Goal: Transaction & Acquisition: Purchase product/service

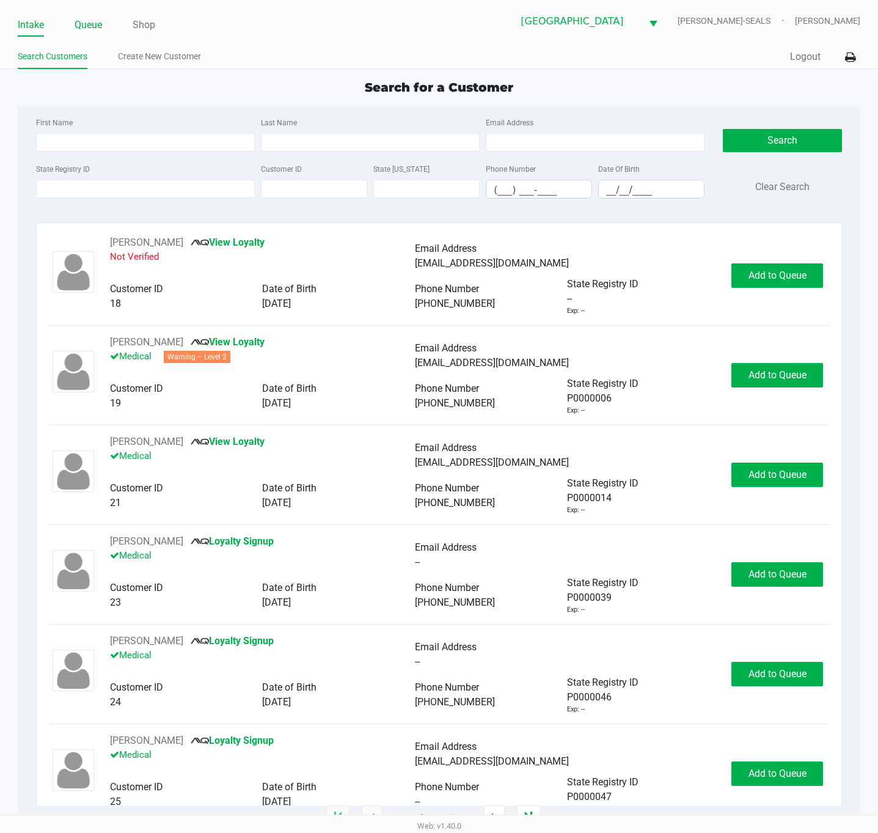
click at [92, 30] on link "Queue" at bounding box center [89, 25] width 28 height 17
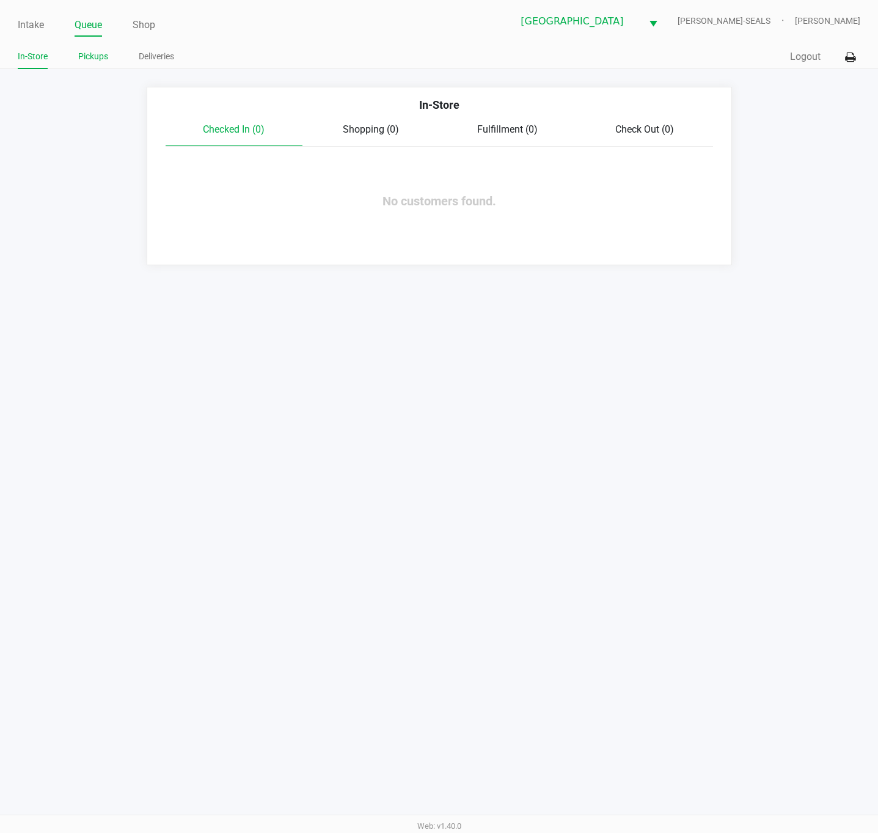
click at [100, 63] on link "Pickups" at bounding box center [93, 56] width 30 height 15
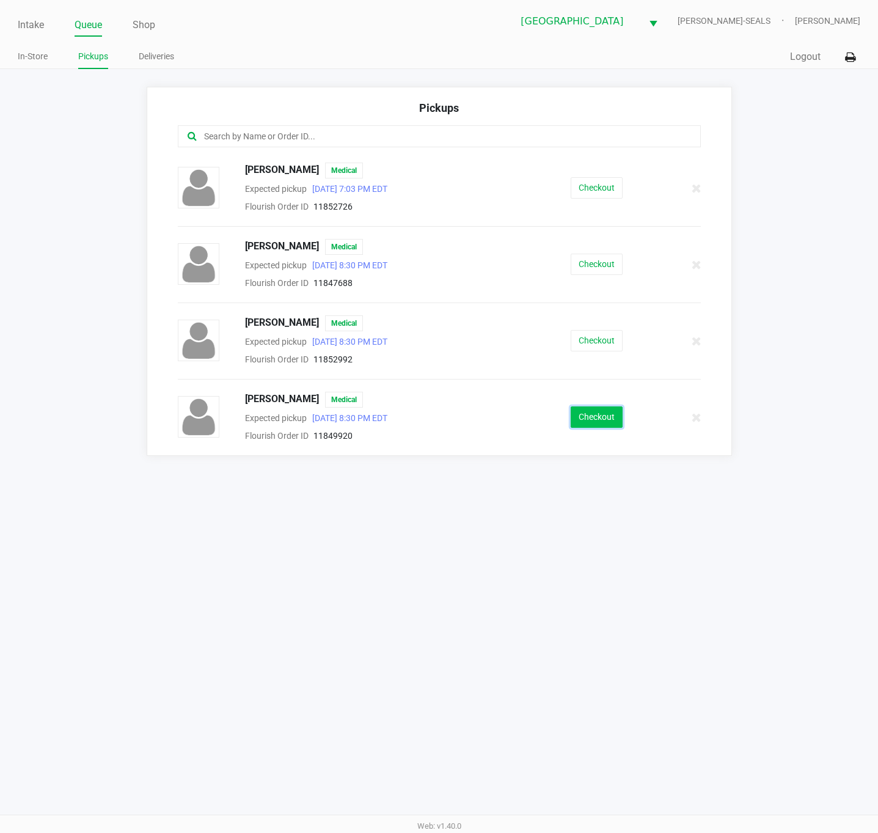
click at [587, 415] on button "Checkout" at bounding box center [597, 416] width 52 height 21
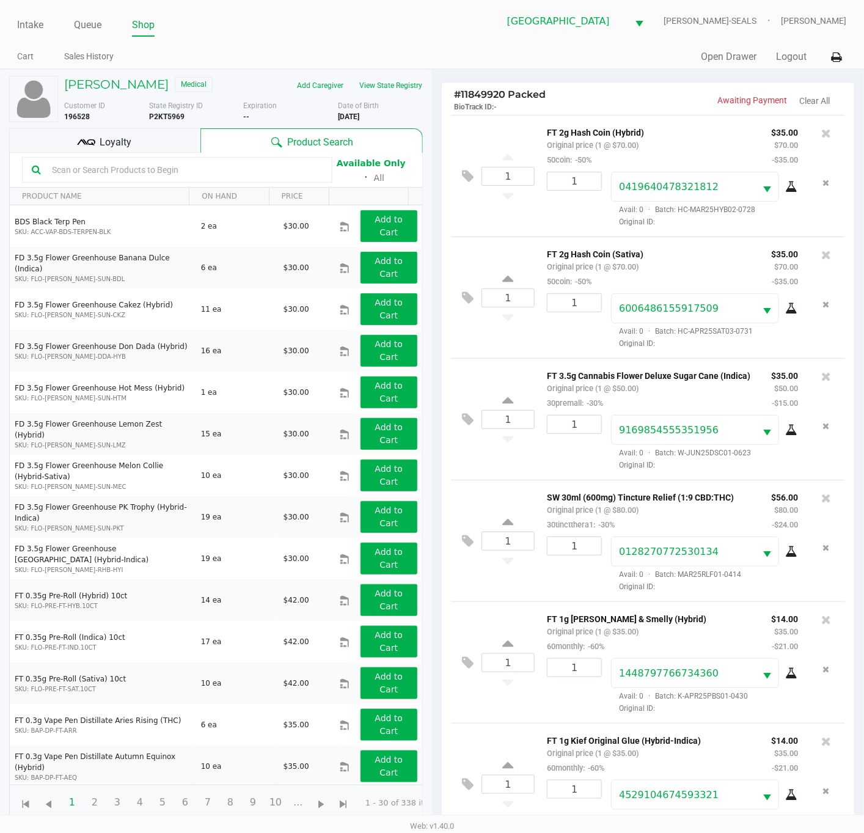
click at [158, 138] on div "Loyalty" at bounding box center [104, 140] width 191 height 24
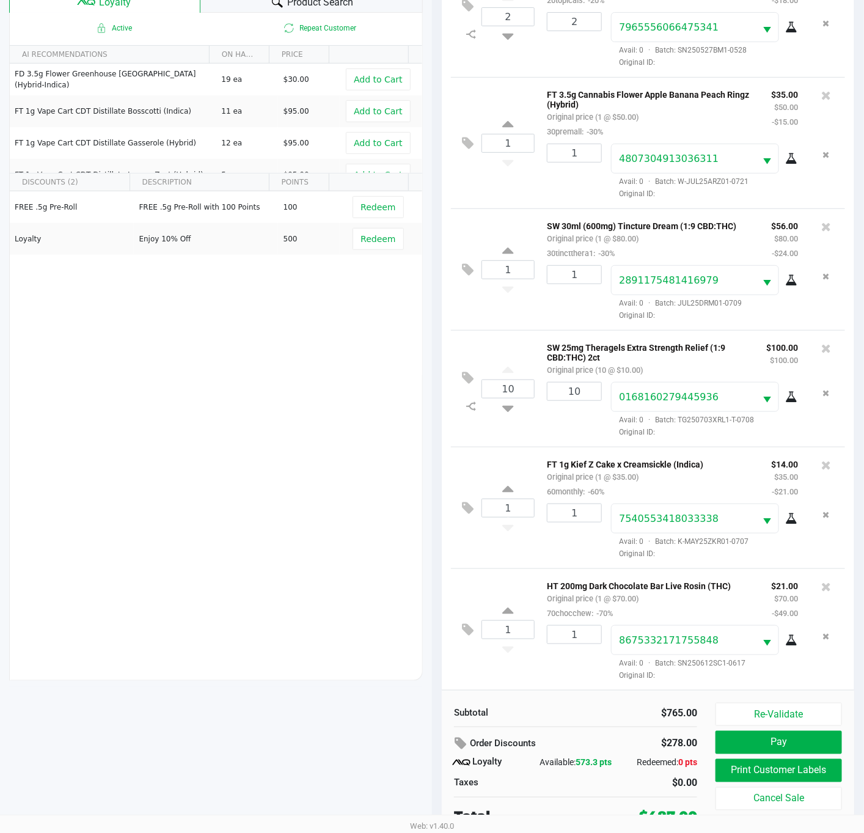
scroll to position [149, 0]
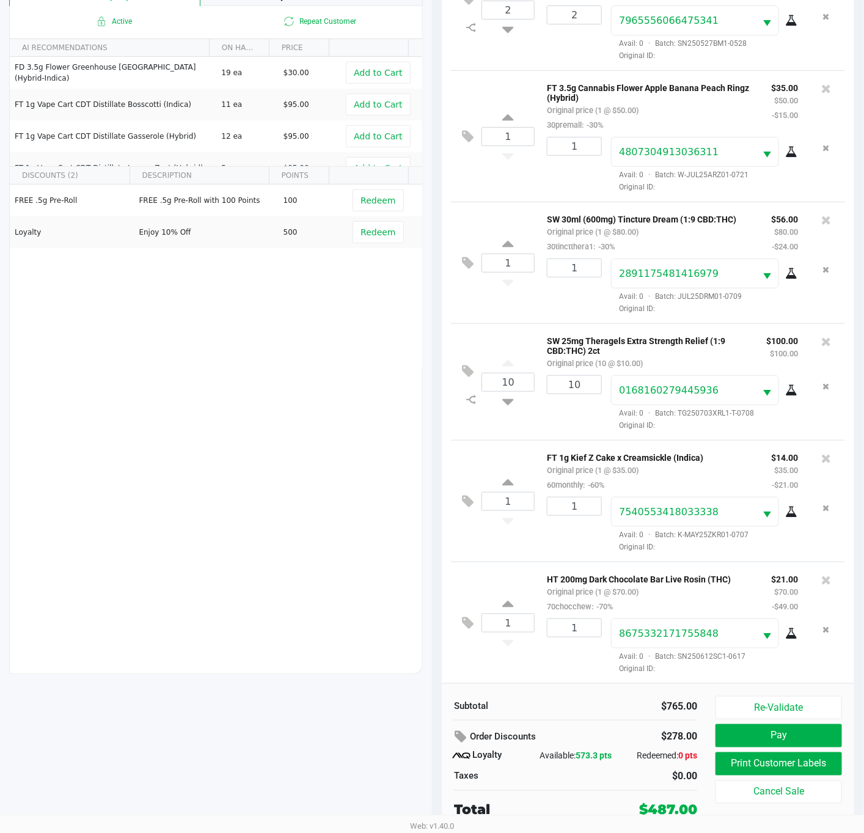
click at [260, 448] on div "Active Repeat Customer AI RECOMMENDATIONS ON HAND PRICE FD 3.5g Flower Greenhou…" at bounding box center [216, 340] width 414 height 668
click at [298, 490] on div "Active Repeat Customer AI RECOMMENDATIONS ON HAND PRICE FD 3.5g Flower Greenhou…" at bounding box center [216, 340] width 414 height 668
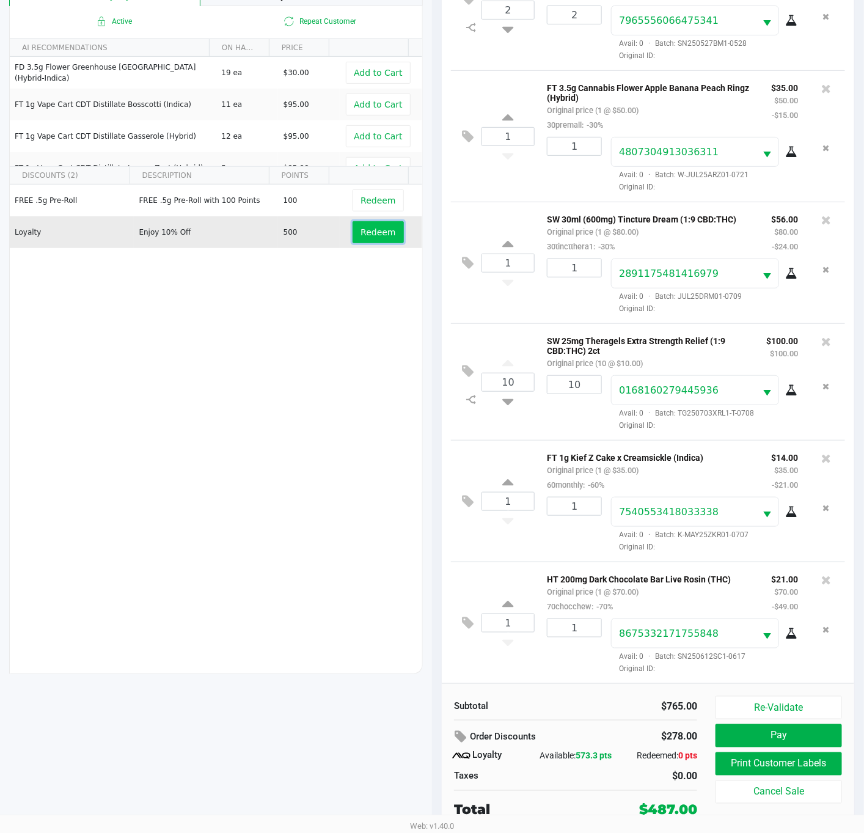
click at [378, 232] on span "Redeem" at bounding box center [378, 232] width 35 height 10
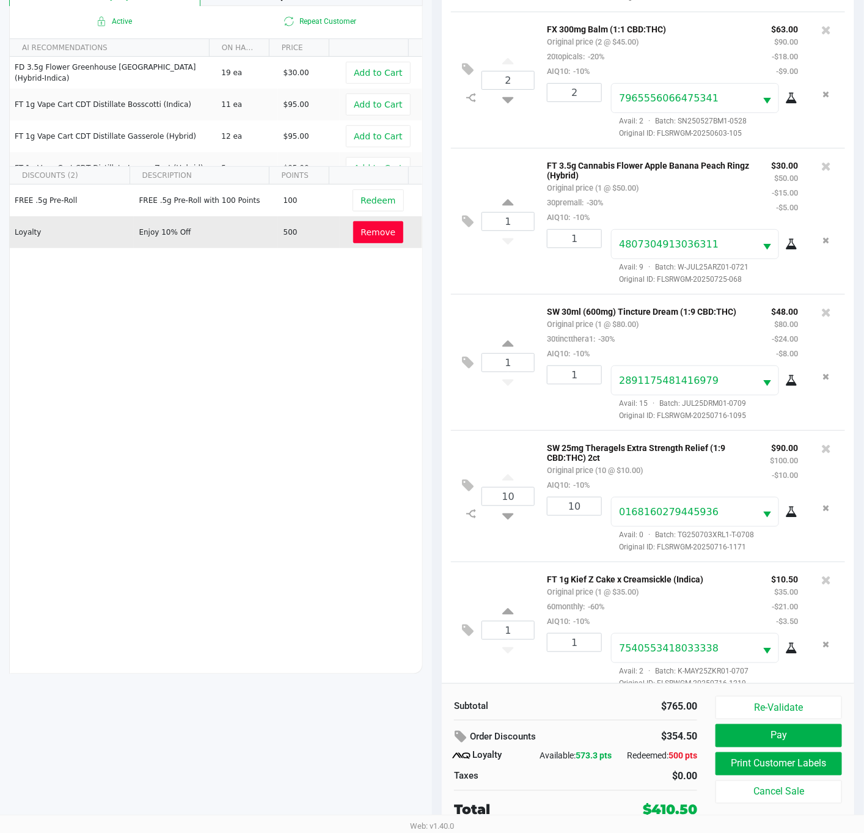
scroll to position [950, 0]
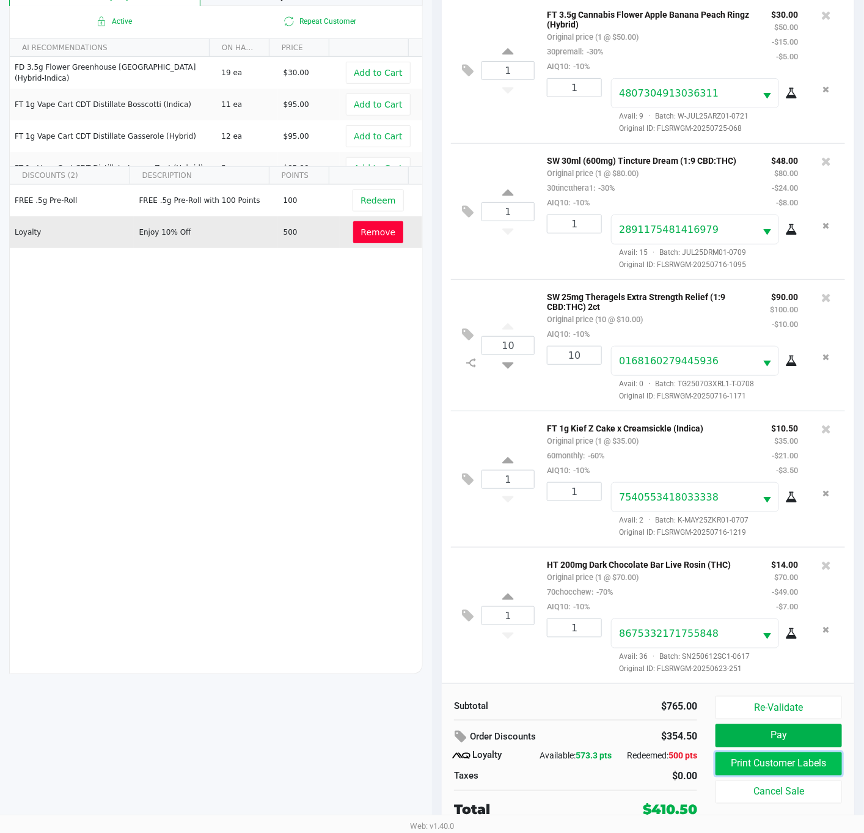
click at [787, 765] on button "Print Customer Labels" at bounding box center [779, 763] width 127 height 23
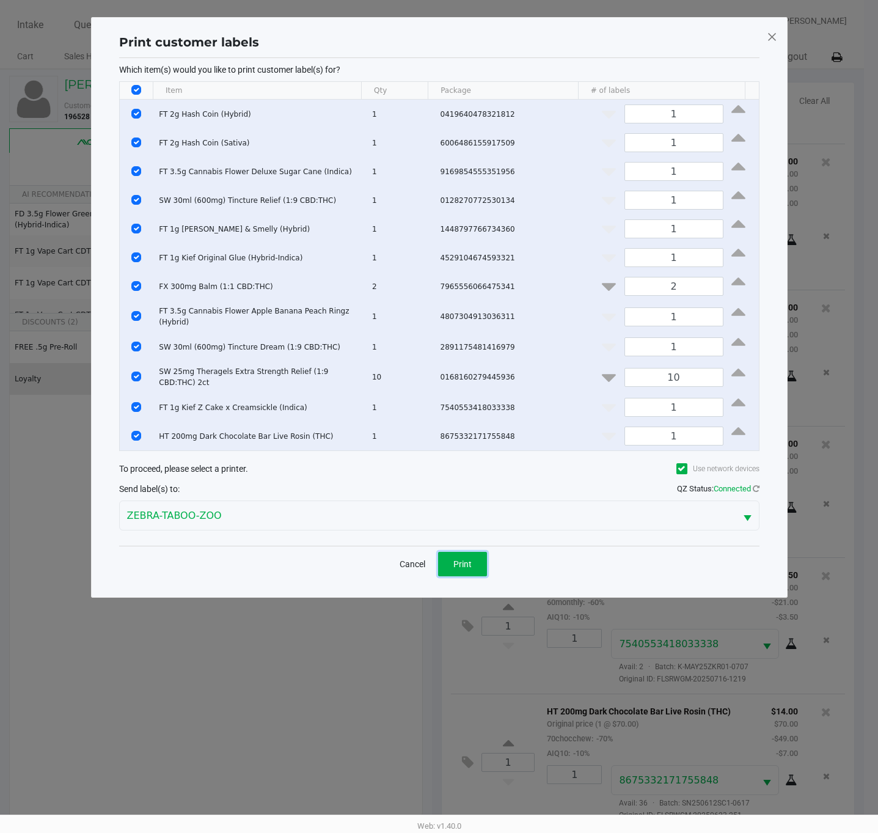
drag, startPoint x: 455, startPoint y: 561, endPoint x: 596, endPoint y: 637, distance: 160.2
click at [455, 561] on span "Print" at bounding box center [462, 564] width 18 height 10
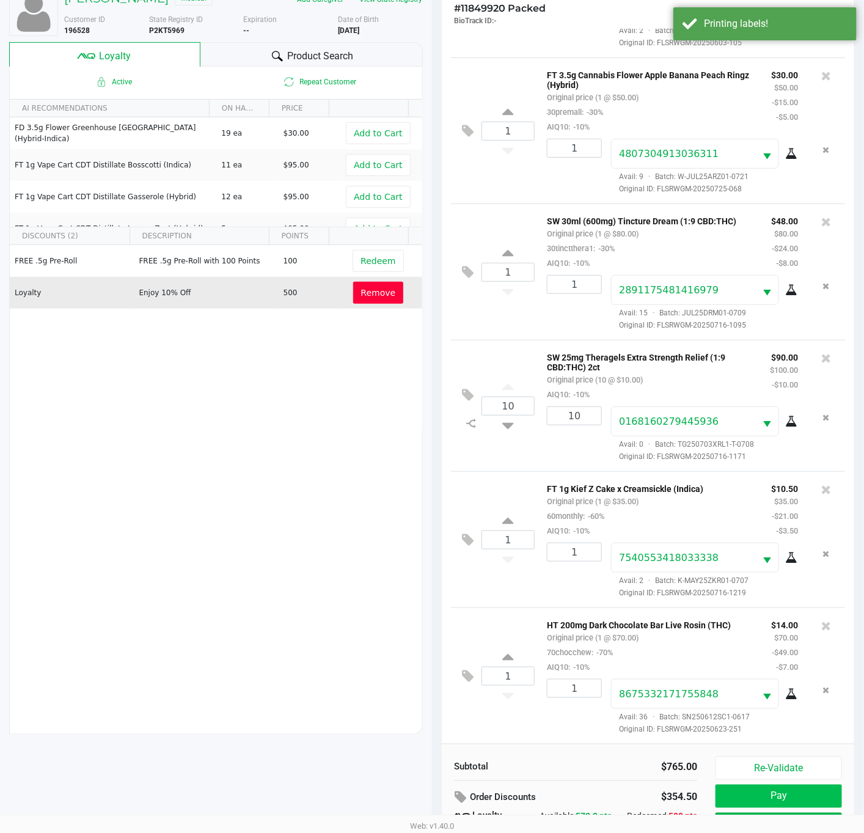
scroll to position [149, 0]
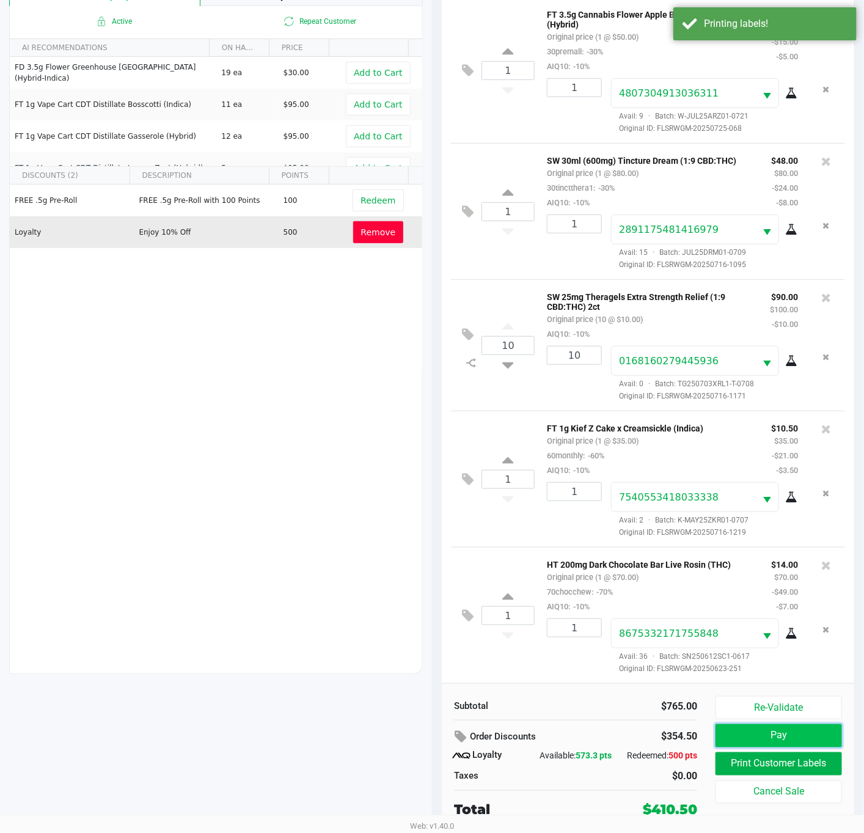
click at [746, 730] on button "Pay" at bounding box center [779, 735] width 127 height 23
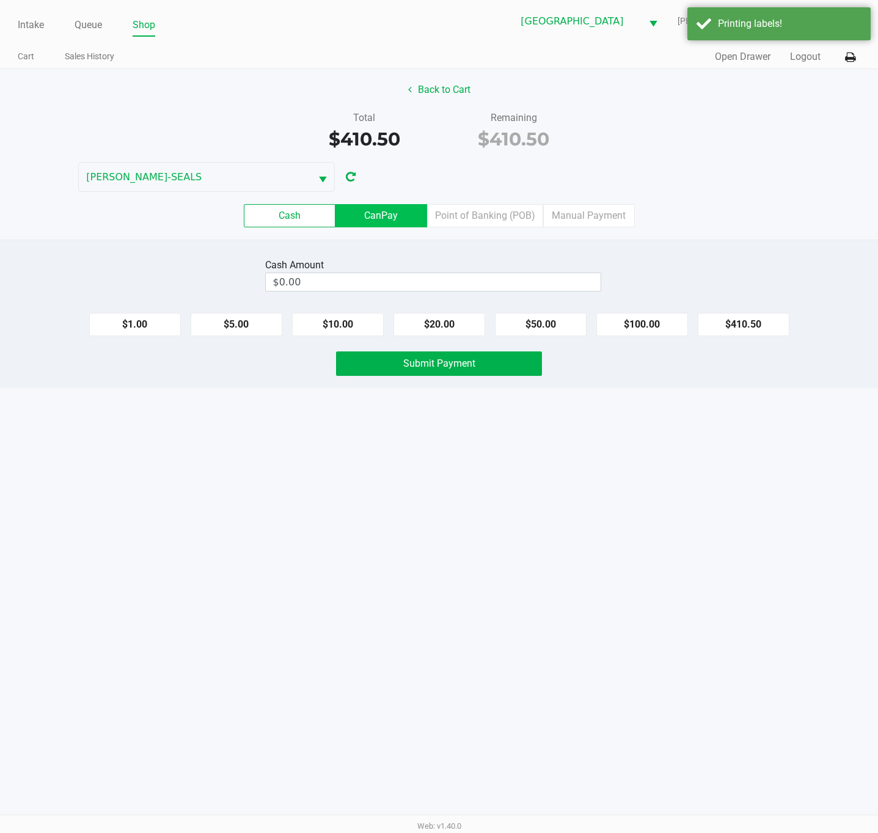
click at [398, 221] on label "CanPay" at bounding box center [382, 215] width 92 height 23
click at [0, 0] on 2 "CanPay" at bounding box center [0, 0] width 0 height 0
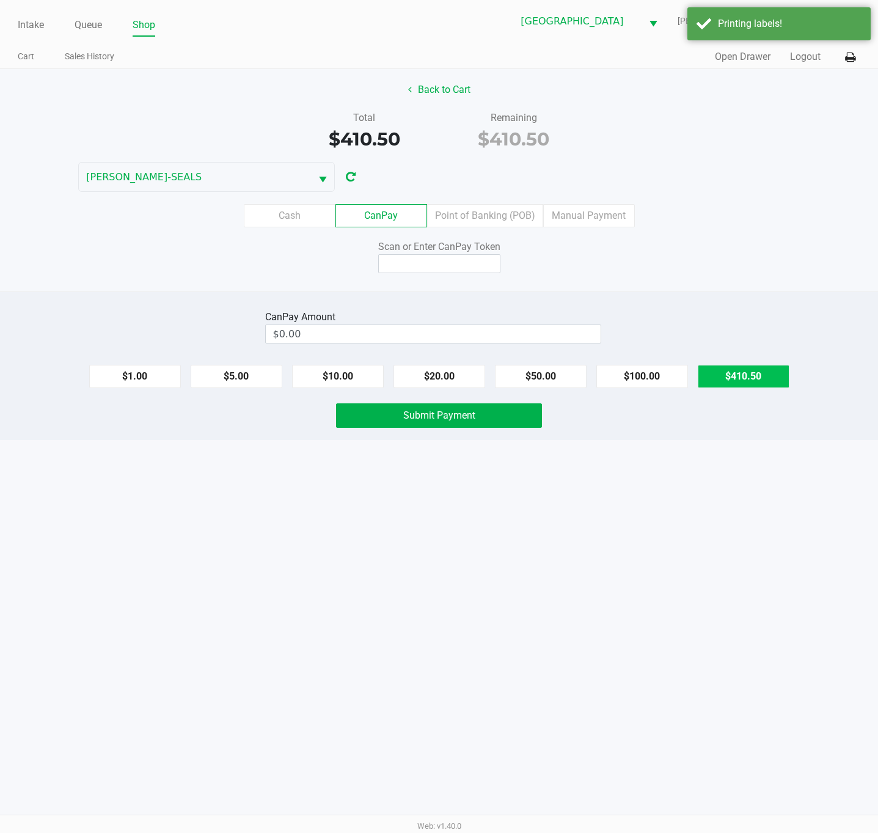
click at [754, 380] on button "$410.50" at bounding box center [744, 376] width 92 height 23
type input "$410.50"
click at [477, 268] on input at bounding box center [439, 263] width 122 height 19
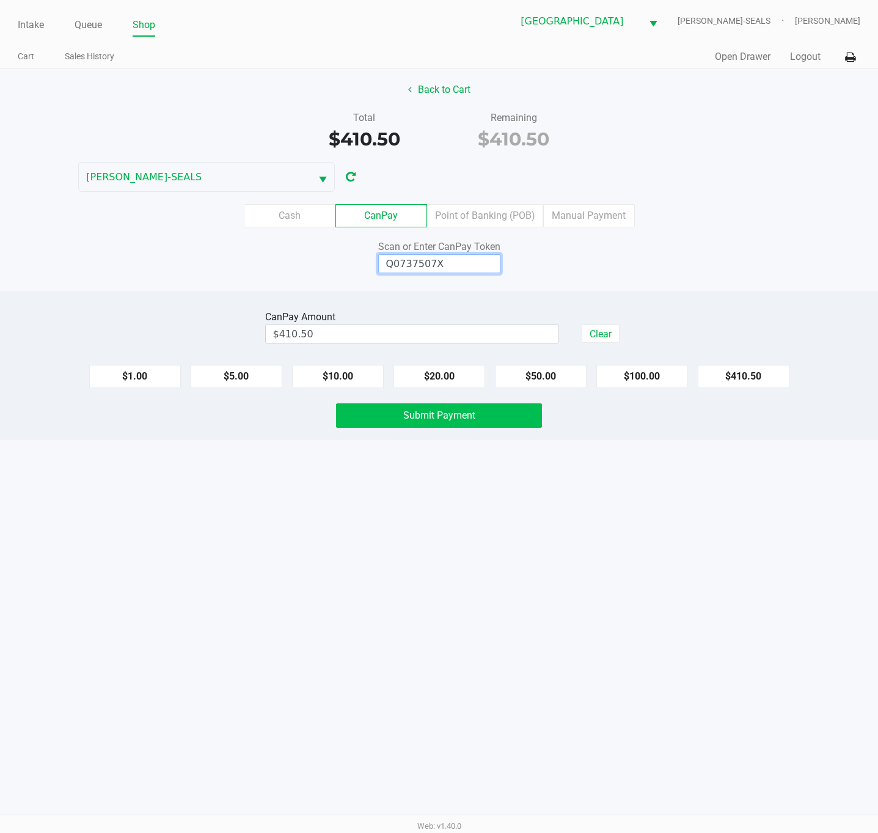
type input "Q0737507X"
click at [473, 421] on span "Submit Payment" at bounding box center [439, 415] width 72 height 12
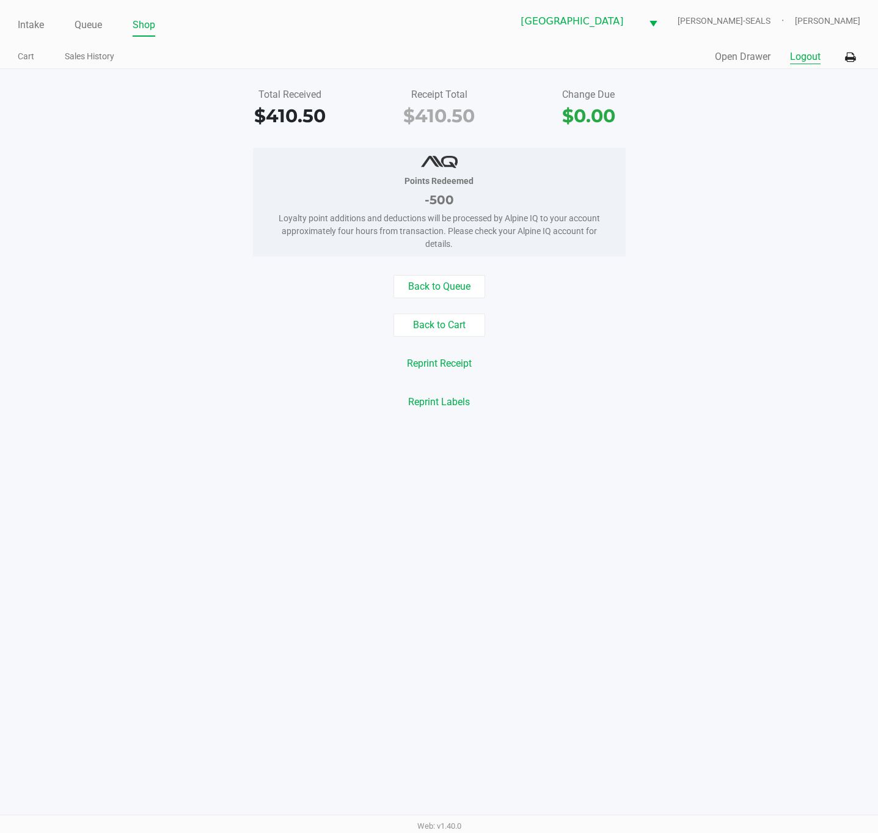
click at [809, 62] on button "Logout" at bounding box center [805, 57] width 31 height 15
